Goal: Task Accomplishment & Management: Complete application form

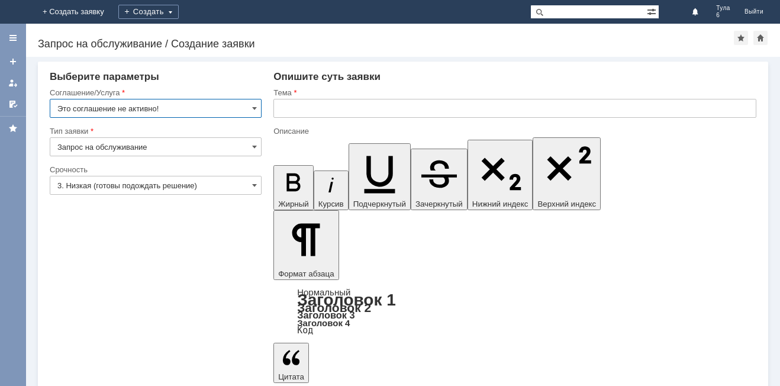
click at [132, 181] on input "3. Низкая (готовы подождать решение)" at bounding box center [156, 185] width 212 height 19
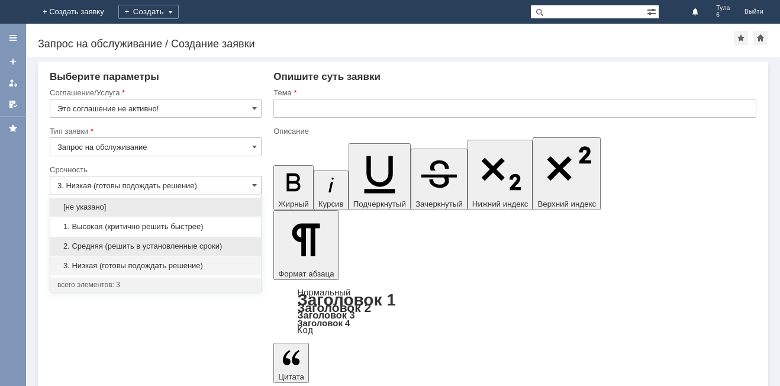
click at [123, 240] on div "2. Средняя (решить в установленные сроки)" at bounding box center [155, 246] width 211 height 19
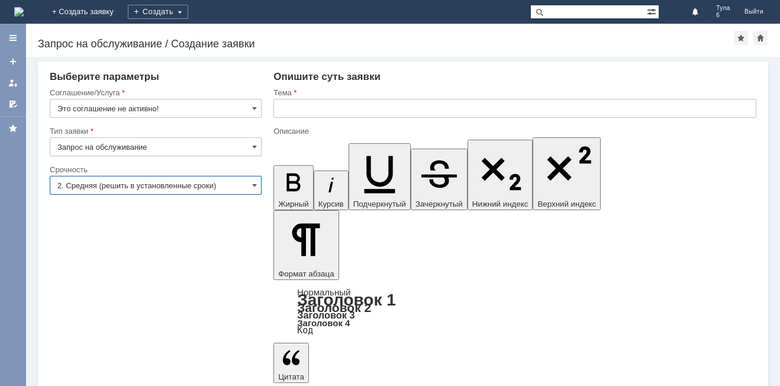
type input "2. Средняя (решить в установленные сроки)"
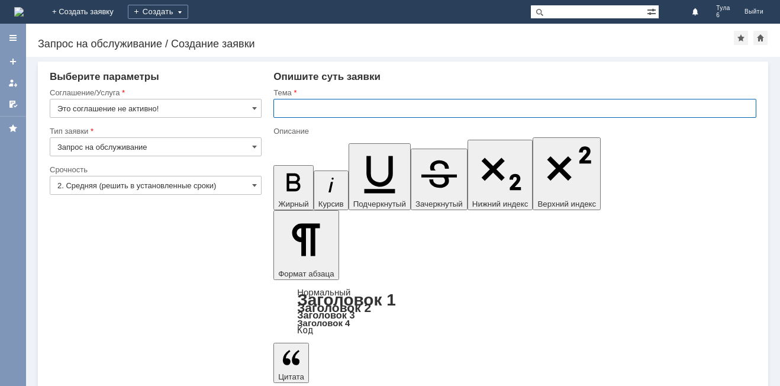
click at [300, 105] on input "text" at bounding box center [515, 108] width 483 height 19
type input "отл чеки [DATE]"
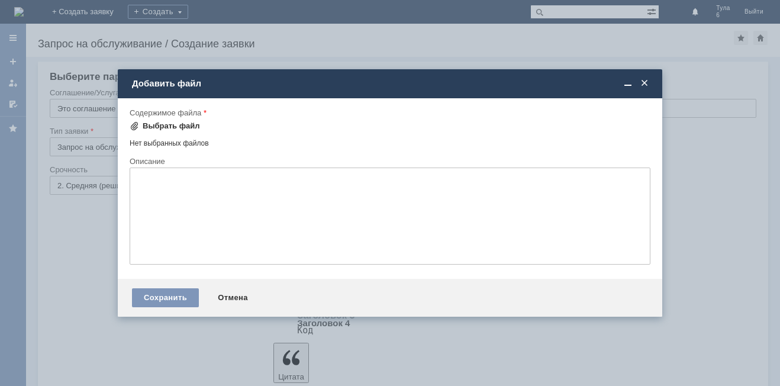
click at [163, 120] on div "Выбрать файл" at bounding box center [165, 126] width 70 height 14
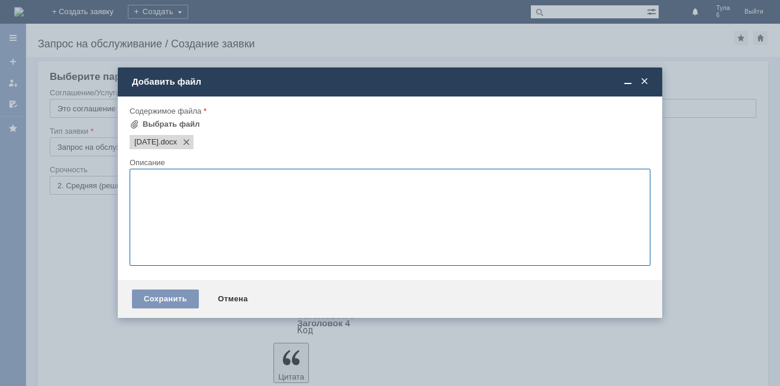
click at [153, 185] on textarea at bounding box center [390, 217] width 521 height 97
type textarea "отл чеки"
click at [173, 291] on div "Сохранить" at bounding box center [165, 298] width 67 height 19
